Goal: Go to known website: Access a specific website the user already knows

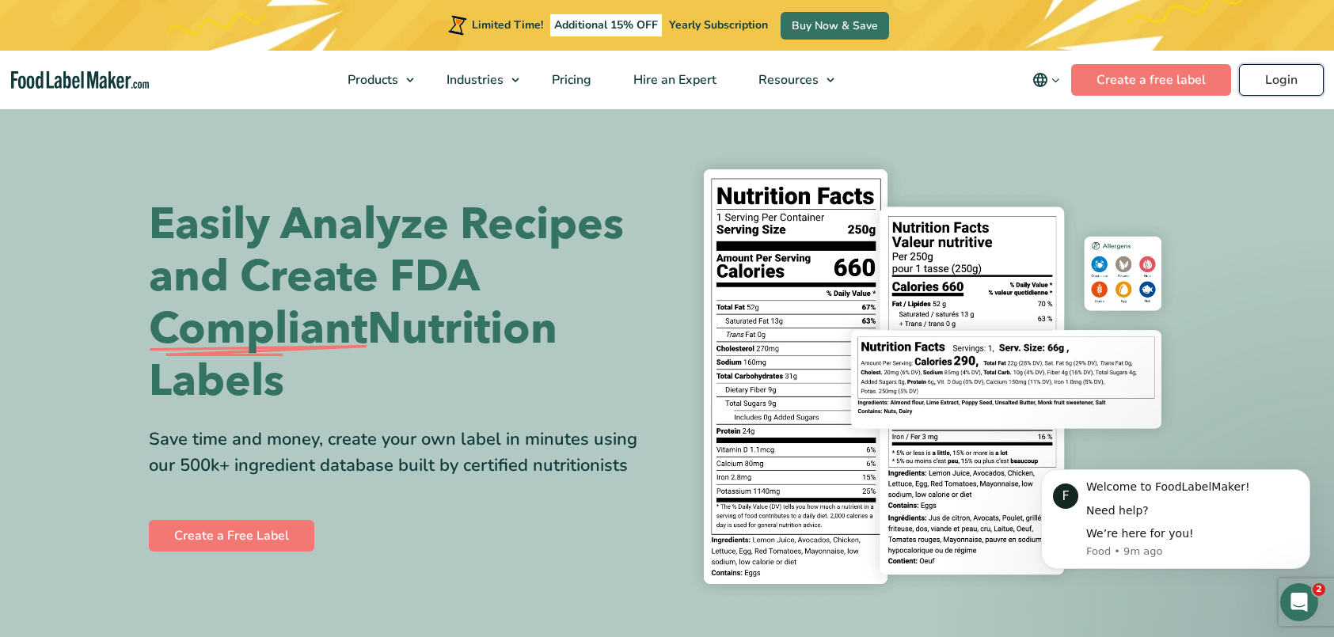
click at [1282, 75] on link "Login" at bounding box center [1281, 80] width 85 height 32
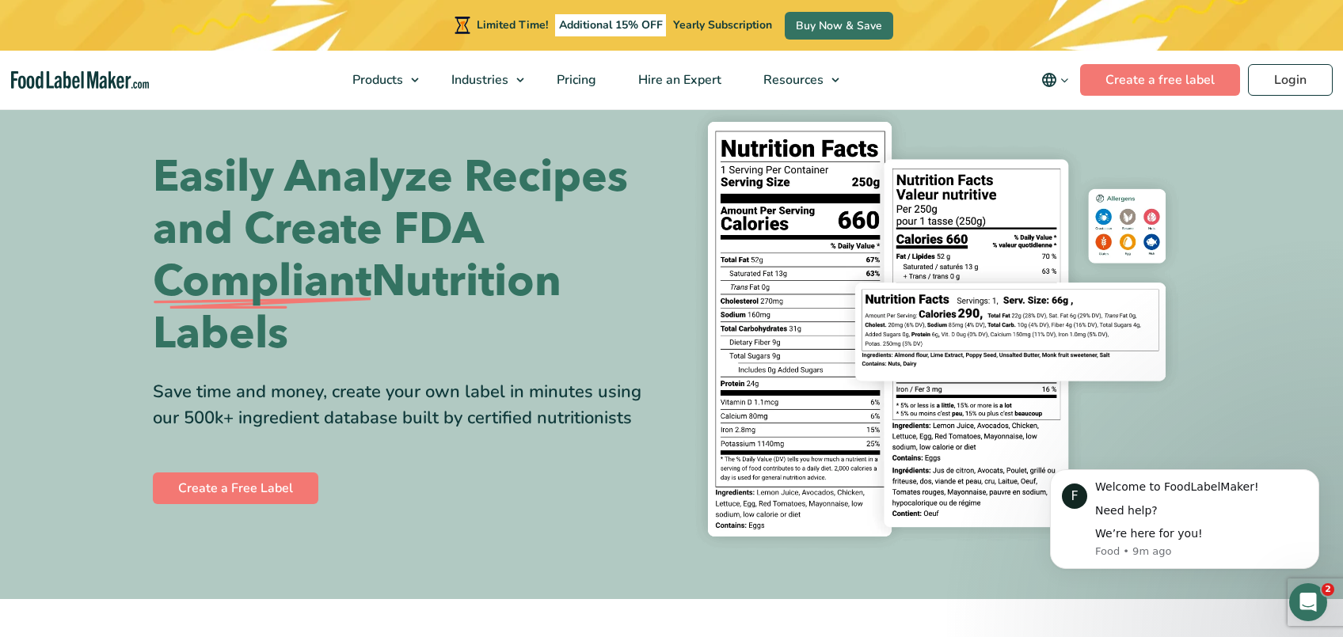
scroll to position [17, 0]
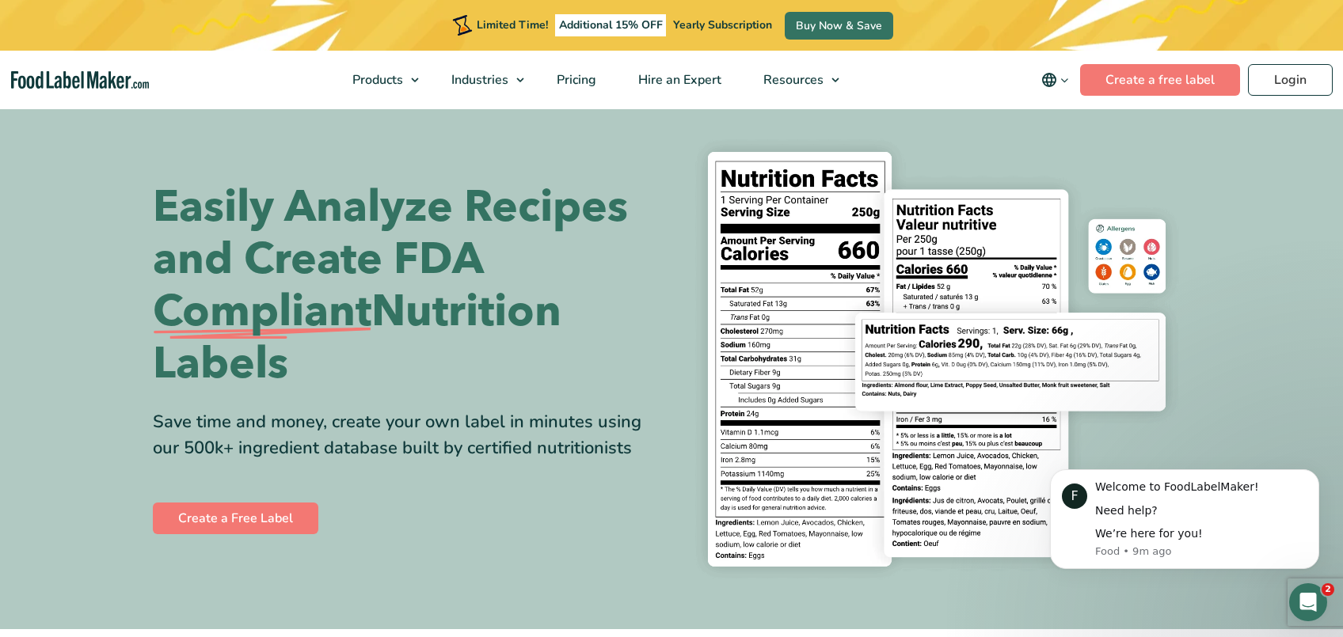
click at [1246, 312] on section "Easily Analyze Recipes and Create FDA Compliant Nutrition Labels Save time and …" at bounding box center [671, 359] width 1343 height 540
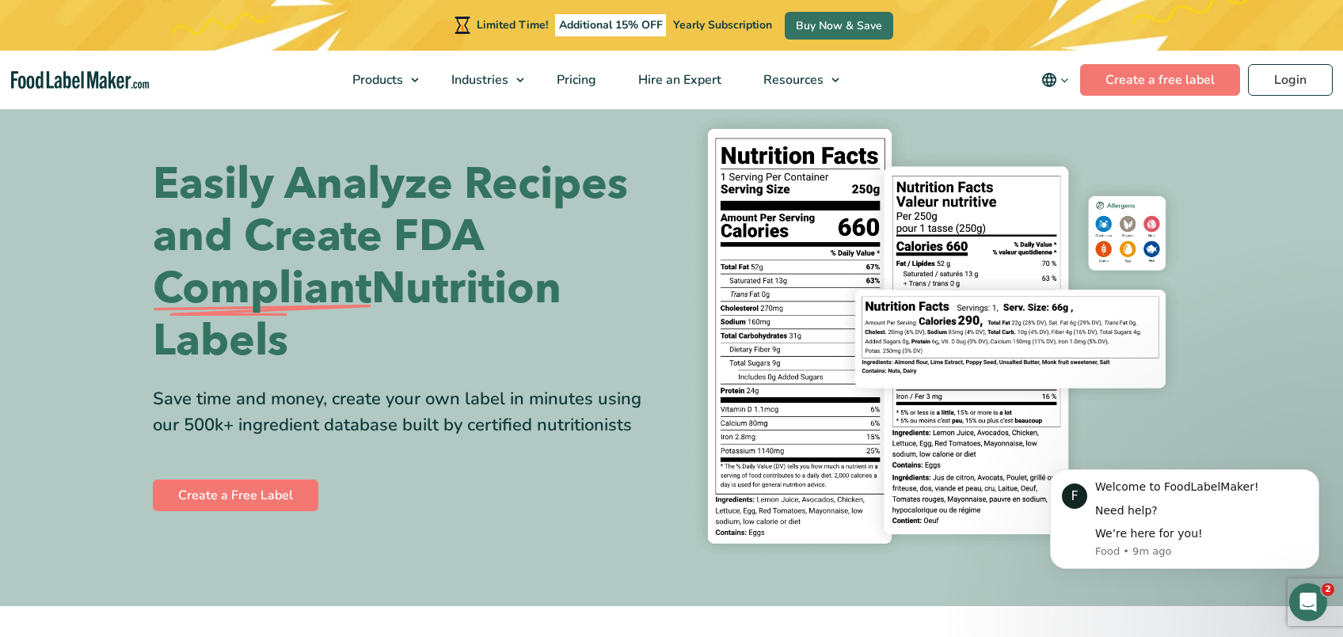
scroll to position [0, 0]
